Goal: Check status: Check status

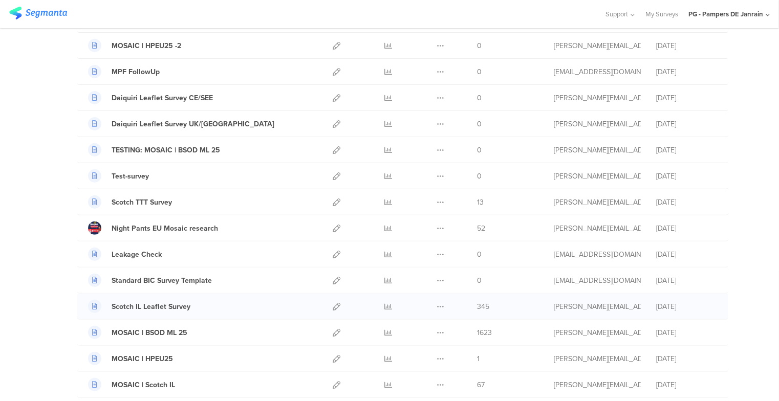
scroll to position [154, 0]
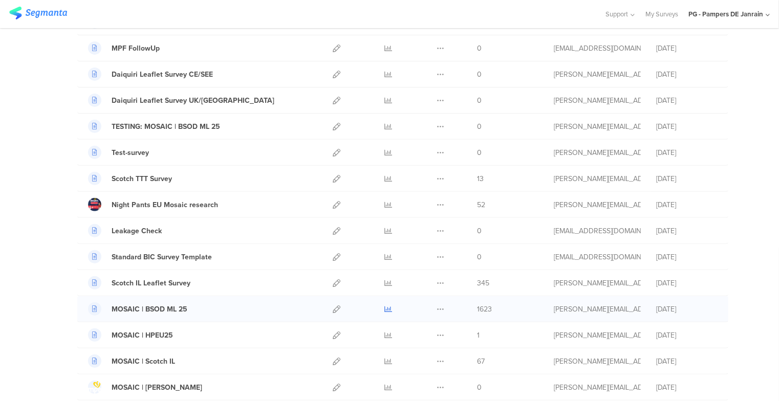
click at [386, 307] on icon at bounding box center [389, 309] width 8 height 8
